Goal: Information Seeking & Learning: Learn about a topic

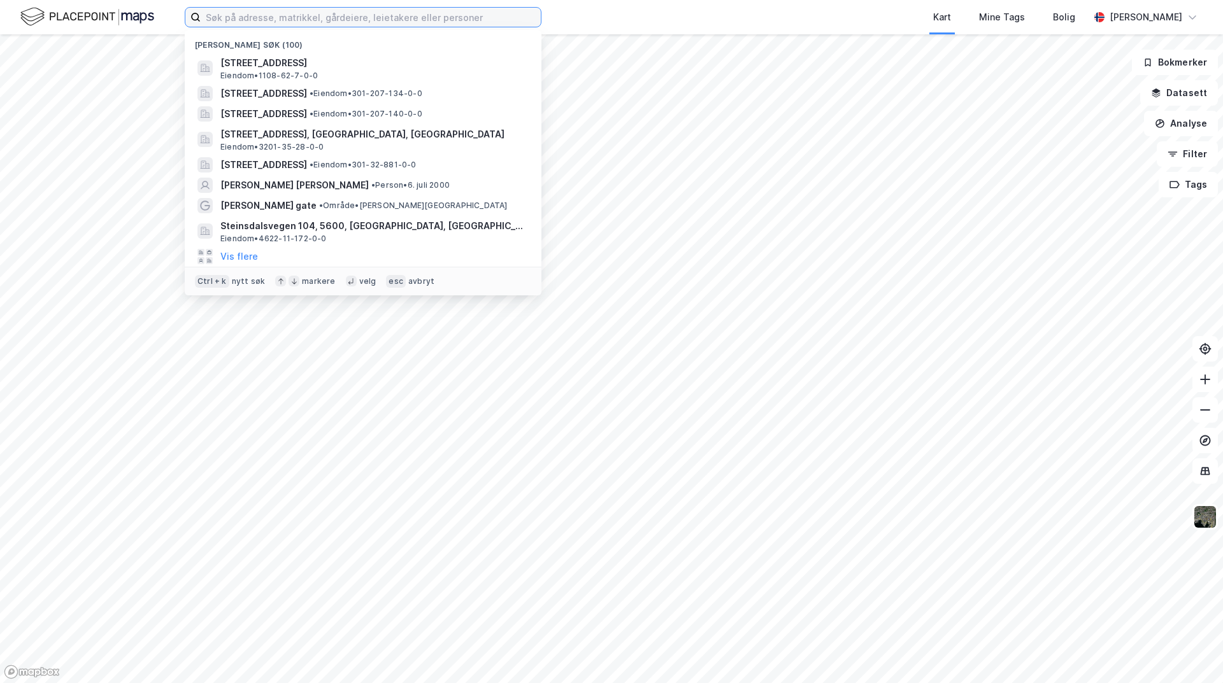
click at [356, 18] on input at bounding box center [371, 17] width 340 height 19
type input "europris"
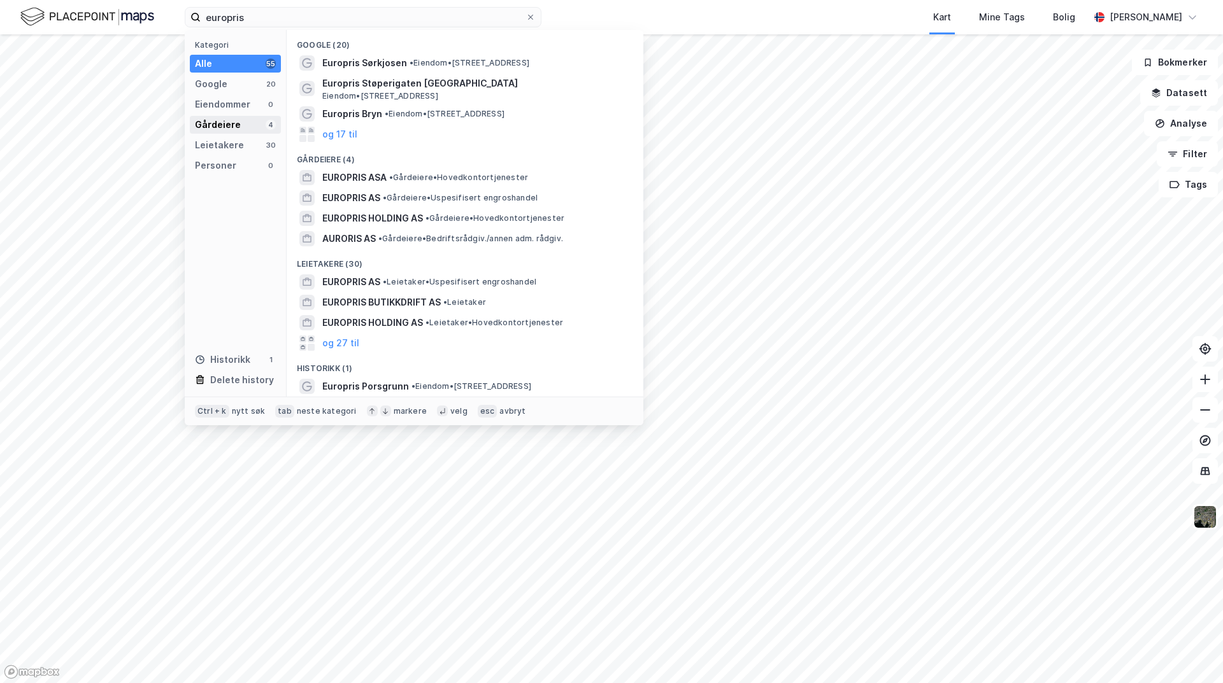
click at [236, 119] on div "Gårdeiere" at bounding box center [218, 124] width 46 height 15
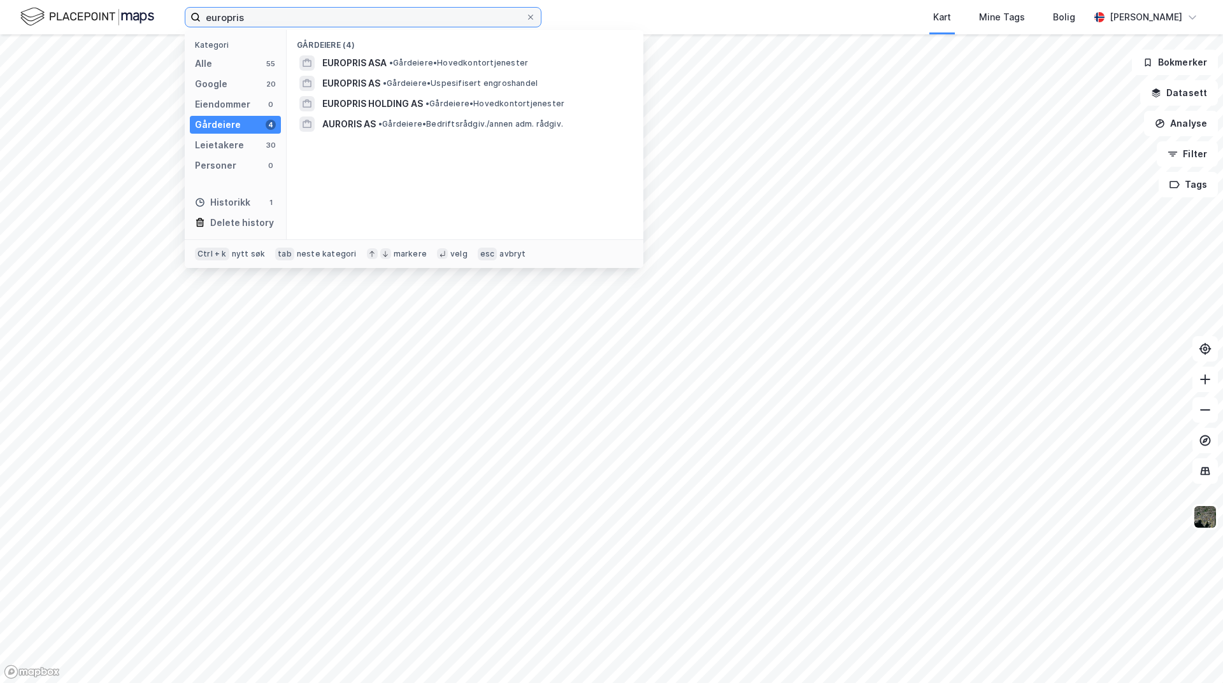
click at [356, 13] on input "europris" at bounding box center [363, 17] width 325 height 19
click at [581, 12] on div "europris Kategori Alle 55 Google 20 Eiendommer 0 Gårdeiere 4 Leietakere 30 Pers…" at bounding box center [611, 17] width 1223 height 34
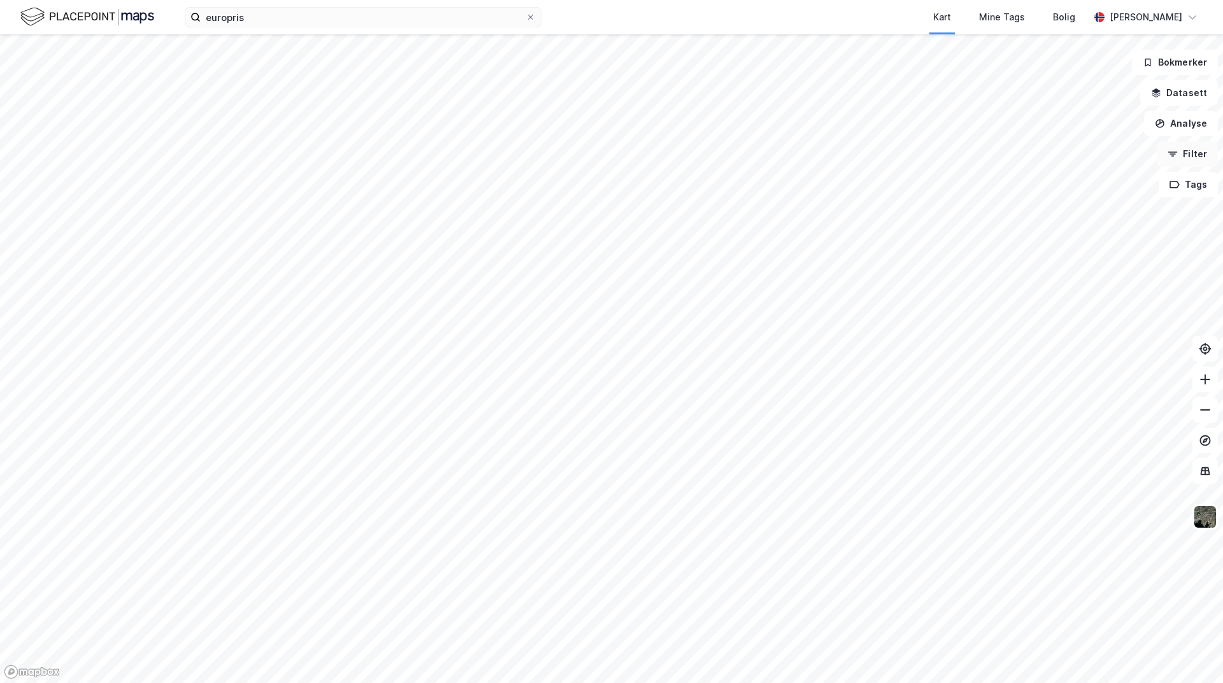
click at [1199, 160] on button "Filter" at bounding box center [1186, 153] width 61 height 25
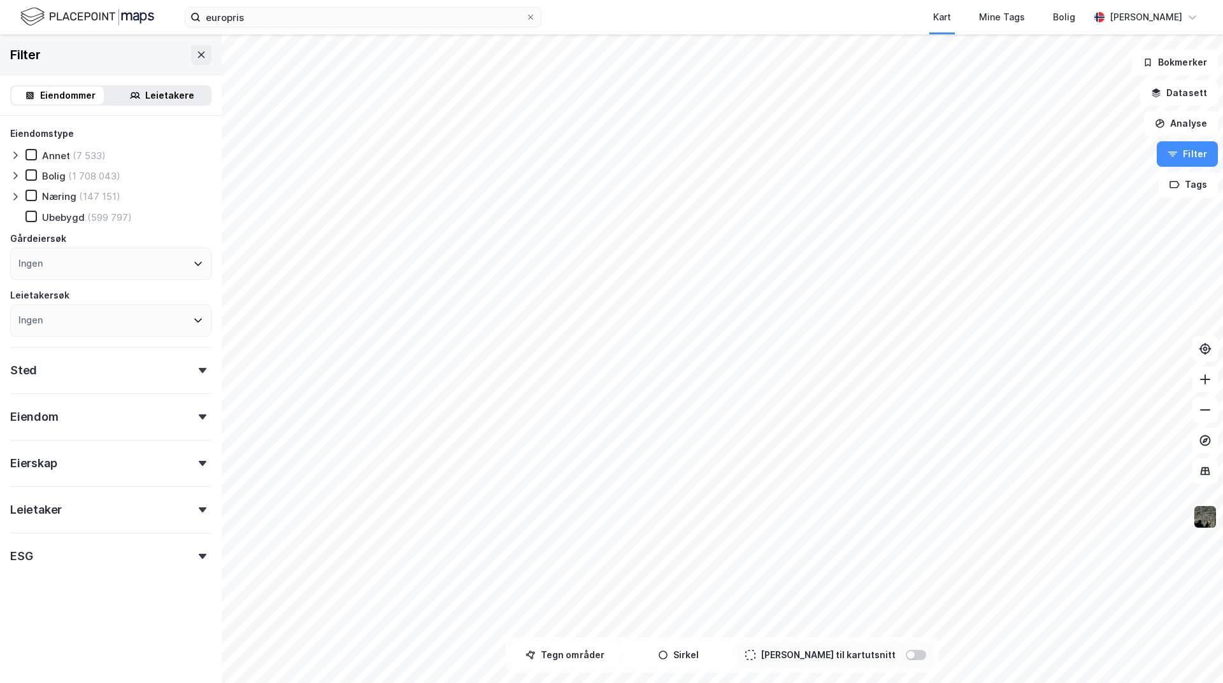
click at [157, 322] on div "Ingen" at bounding box center [110, 320] width 201 height 32
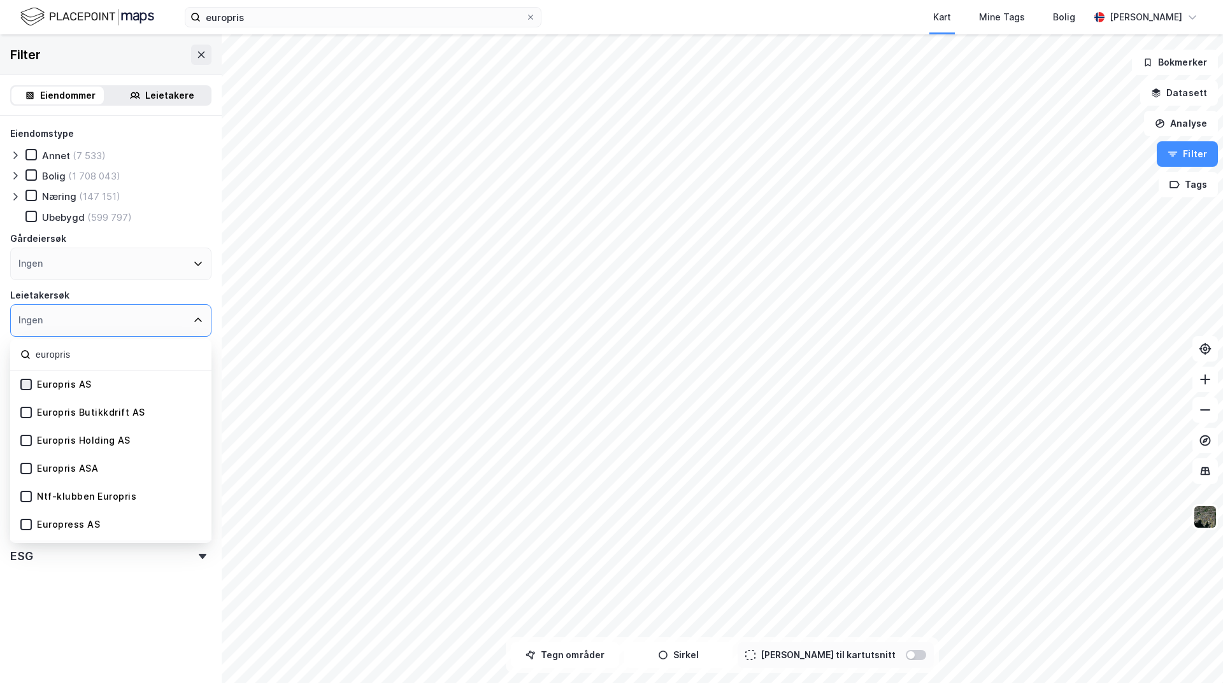
type input "europris"
click at [26, 380] on icon at bounding box center [26, 384] width 9 height 9
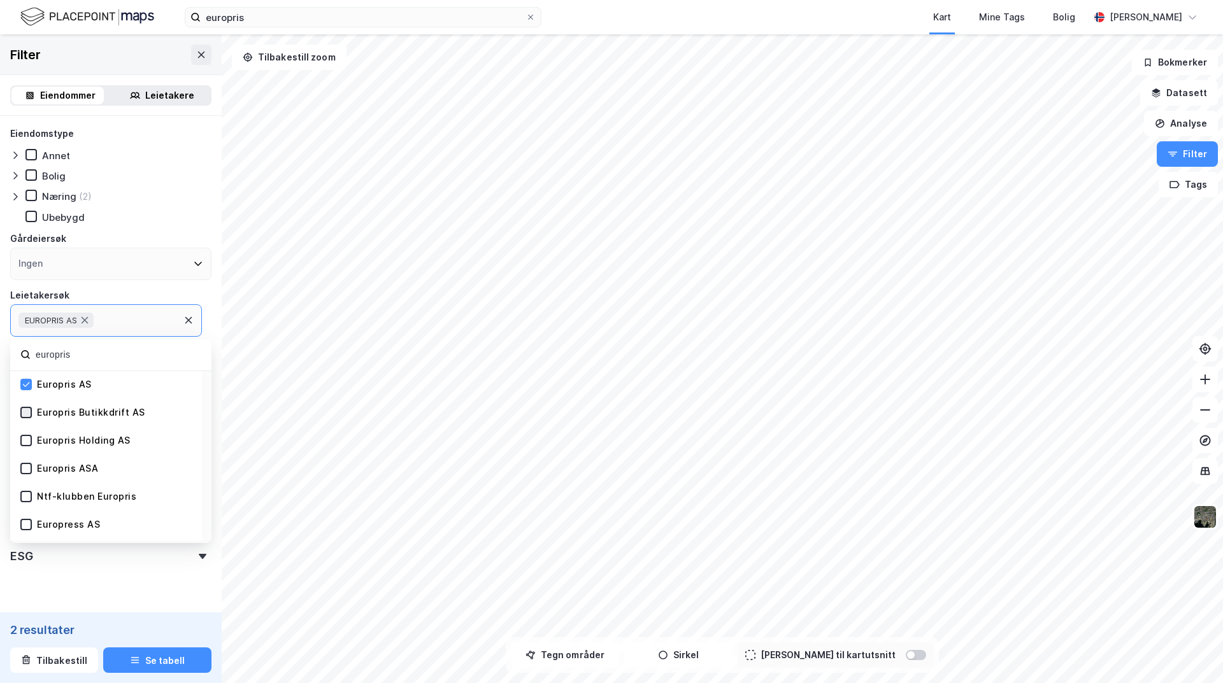
click at [28, 411] on icon at bounding box center [26, 412] width 9 height 9
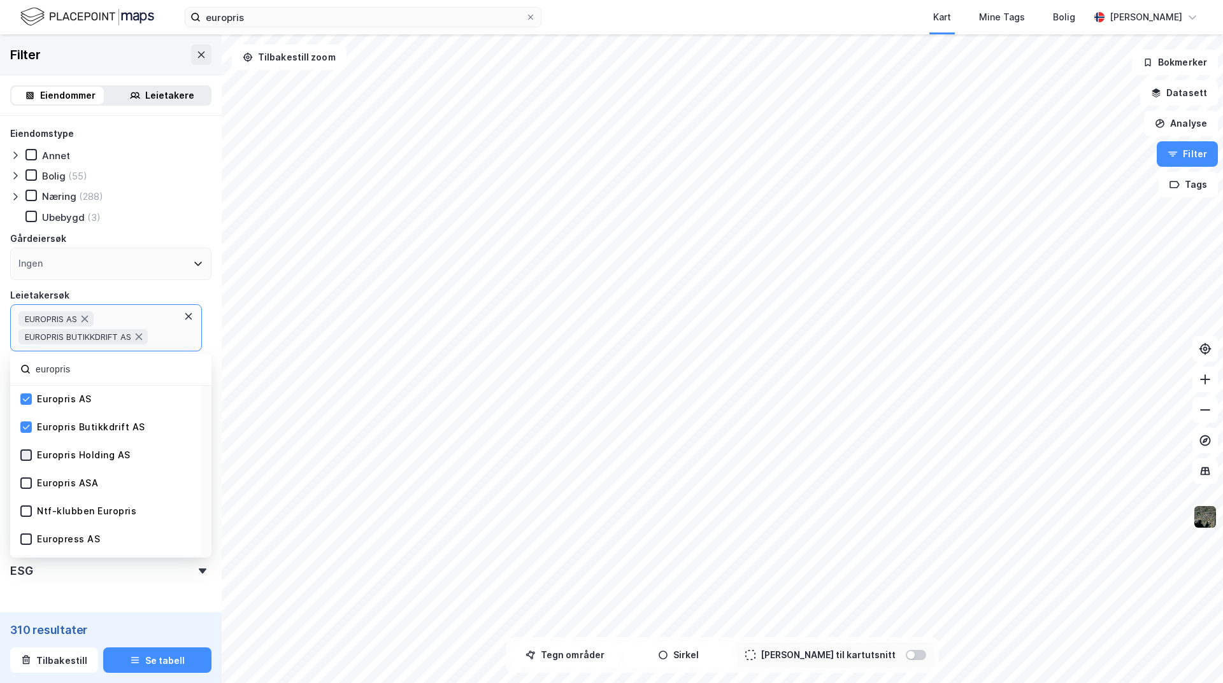
click at [25, 455] on icon at bounding box center [26, 455] width 9 height 9
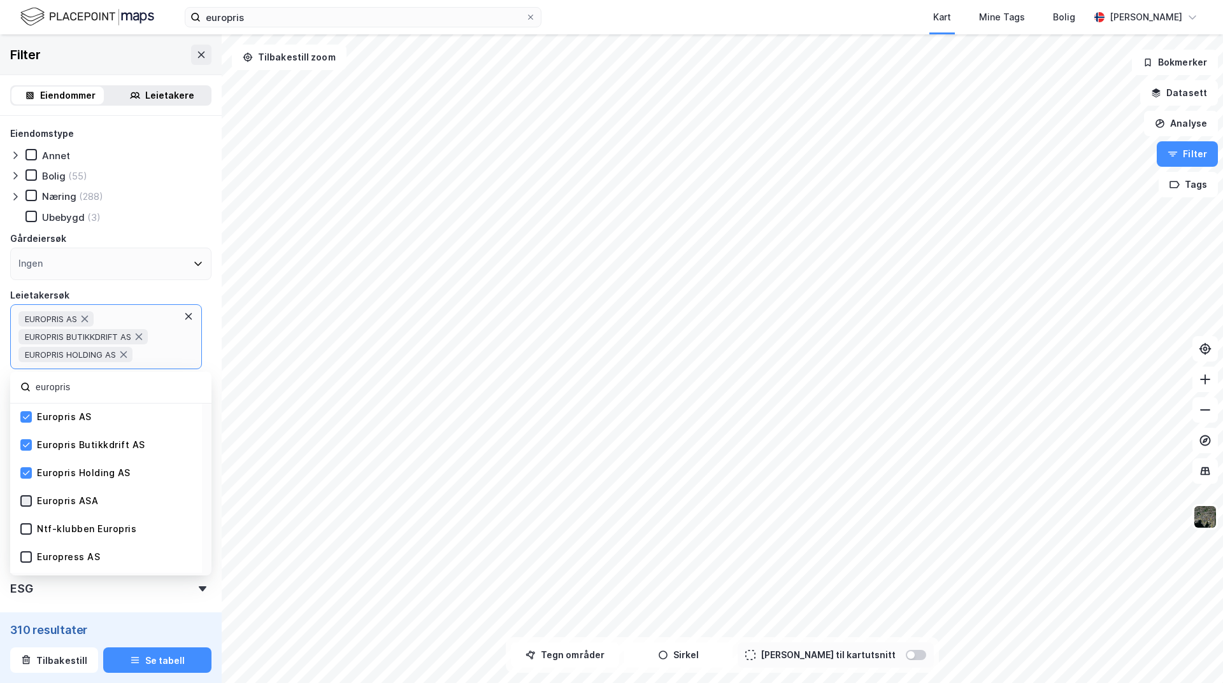
click at [29, 500] on icon at bounding box center [26, 501] width 7 height 4
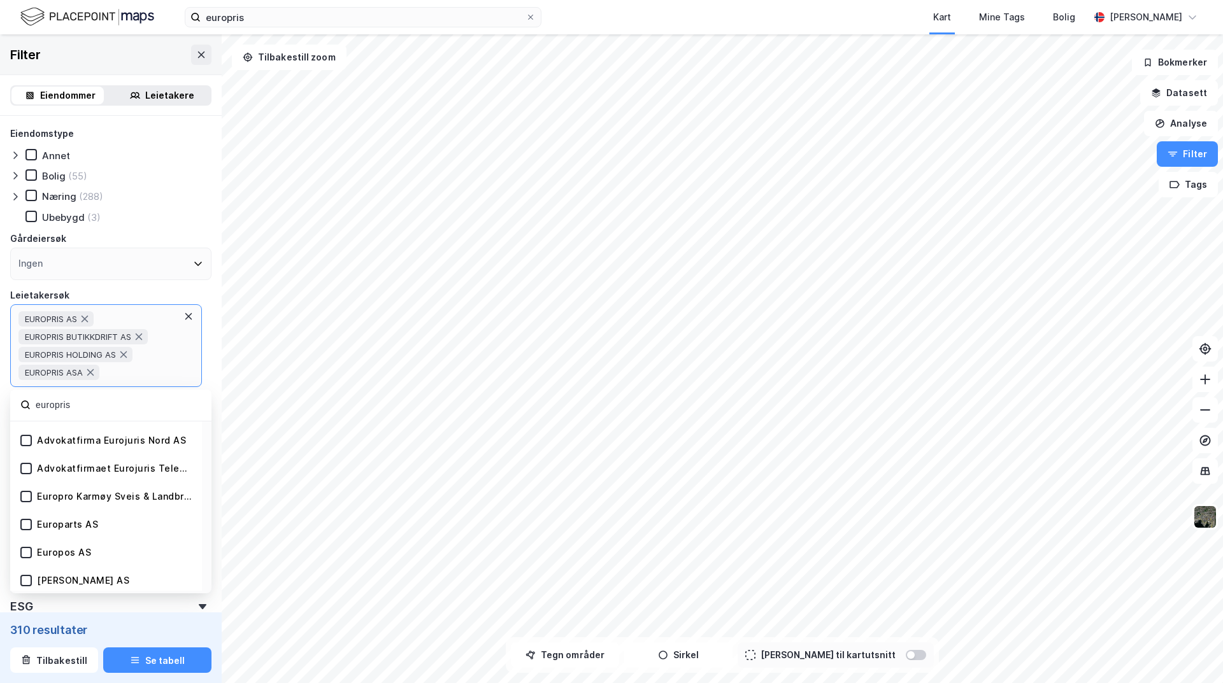
scroll to position [255, 0]
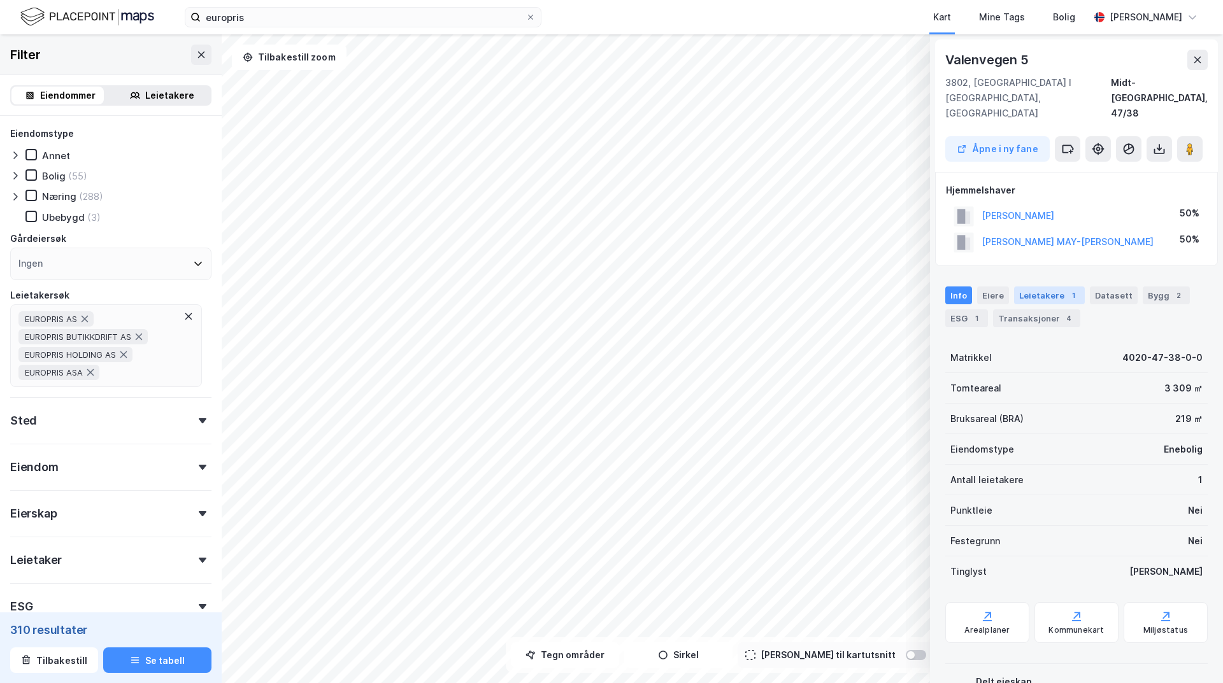
click at [1041, 287] on div "Leietakere 1" at bounding box center [1049, 296] width 71 height 18
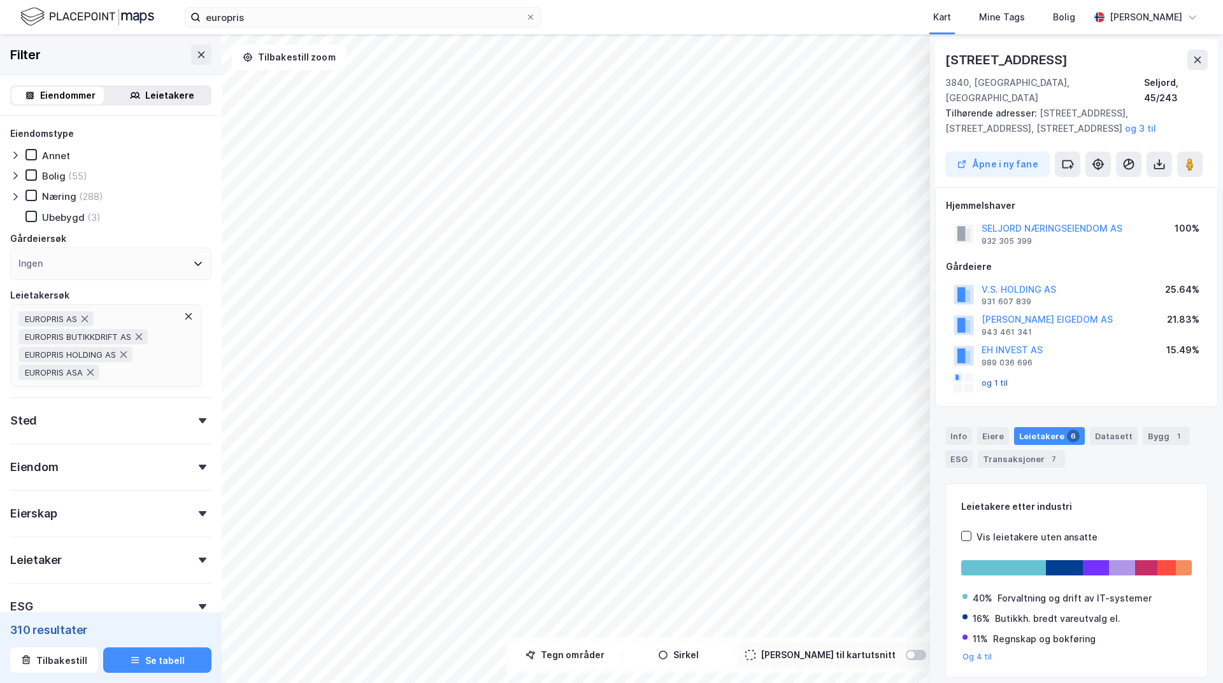
click at [0, 0] on button "og 1 til" at bounding box center [0, 0] width 0 height 0
